Goal: Transaction & Acquisition: Obtain resource

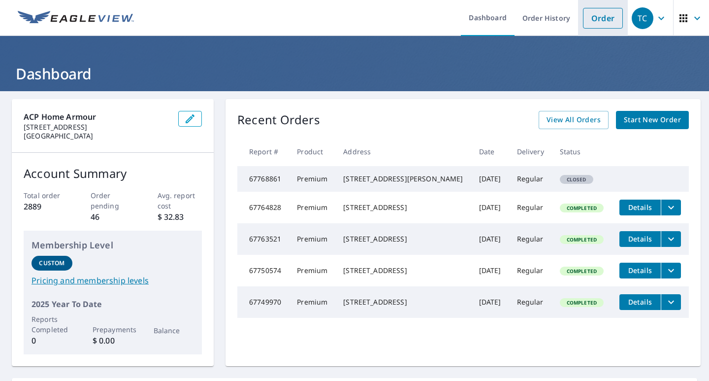
click at [596, 10] on link "Order" at bounding box center [603, 18] width 40 height 21
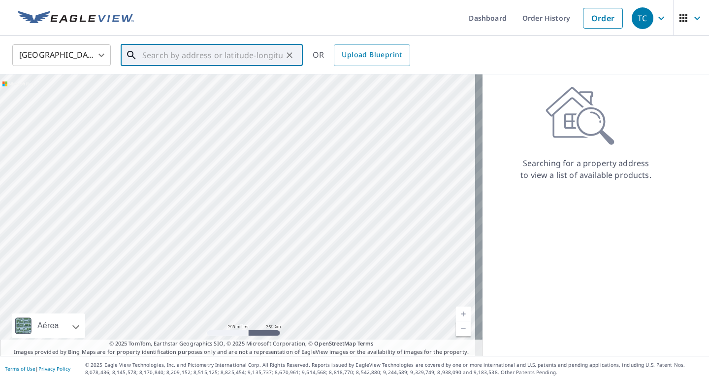
click at [171, 62] on input "text" at bounding box center [212, 55] width 140 height 28
paste input "[STREET_ADDRESS][PERSON_NAME]"
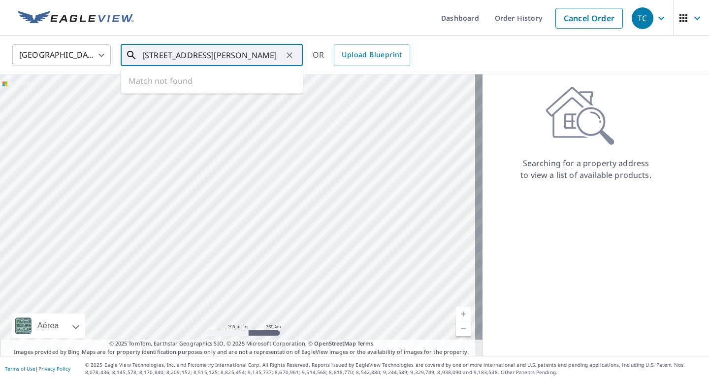
scroll to position [0, 18]
type input "[STREET_ADDRESS][PERSON_NAME]"
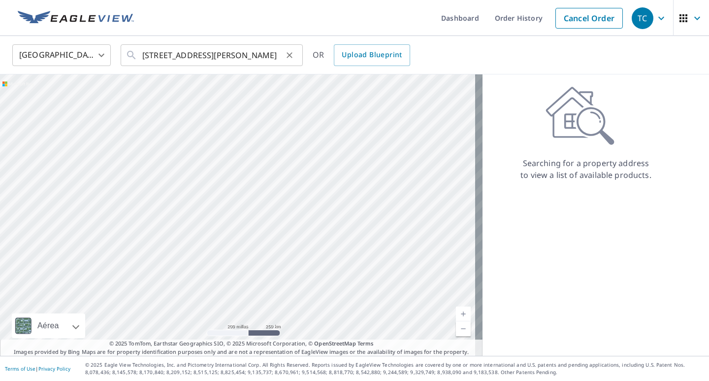
scroll to position [0, 0]
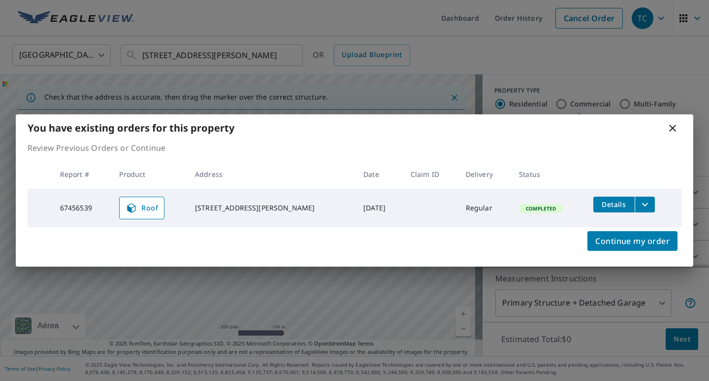
click at [639, 214] on td "Details" at bounding box center [633, 205] width 96 height 32
click at [642, 204] on icon "filesDropdownBtn-67456539" at bounding box center [645, 203] width 6 height 3
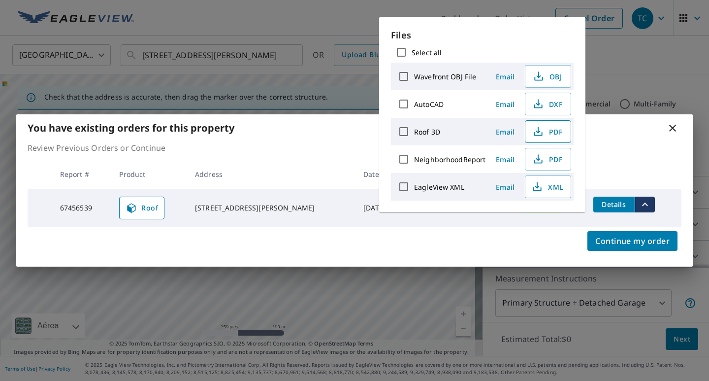
click at [557, 129] on span "PDF" at bounding box center [547, 132] width 32 height 12
